Goal: Check status: Check status

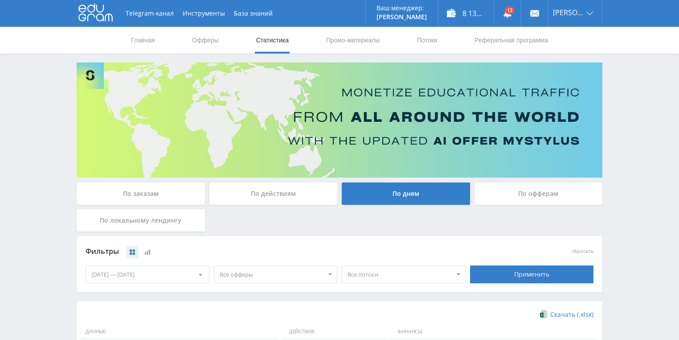
scroll to position [243, 0]
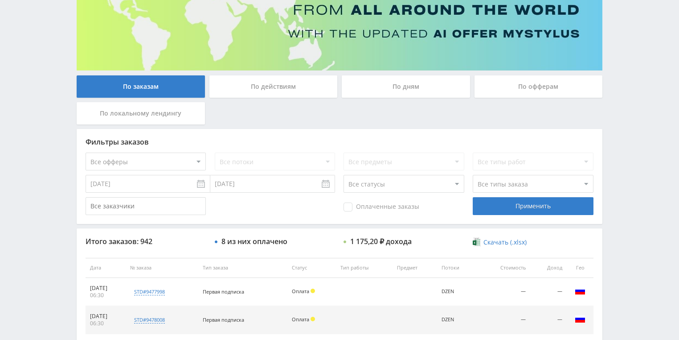
click at [244, 94] on div "По действиям" at bounding box center [274, 86] width 128 height 22
click at [0, 0] on input "По действиям" at bounding box center [0, 0] width 0 height 0
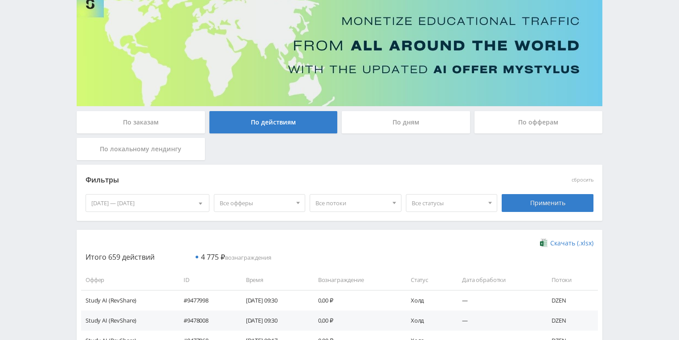
click at [408, 127] on div "По дням" at bounding box center [406, 122] width 128 height 22
click at [0, 0] on input "По дням" at bounding box center [0, 0] width 0 height 0
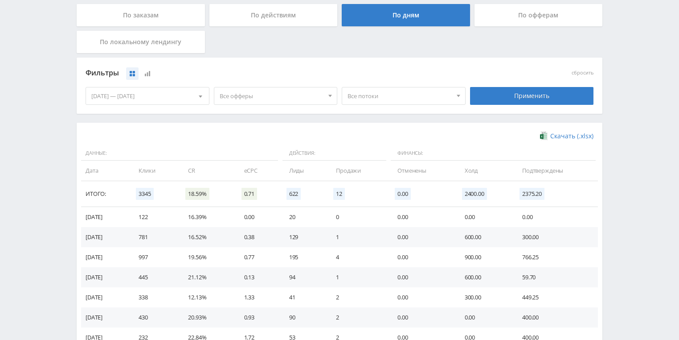
scroll to position [214, 0]
